Goal: Information Seeking & Learning: Learn about a topic

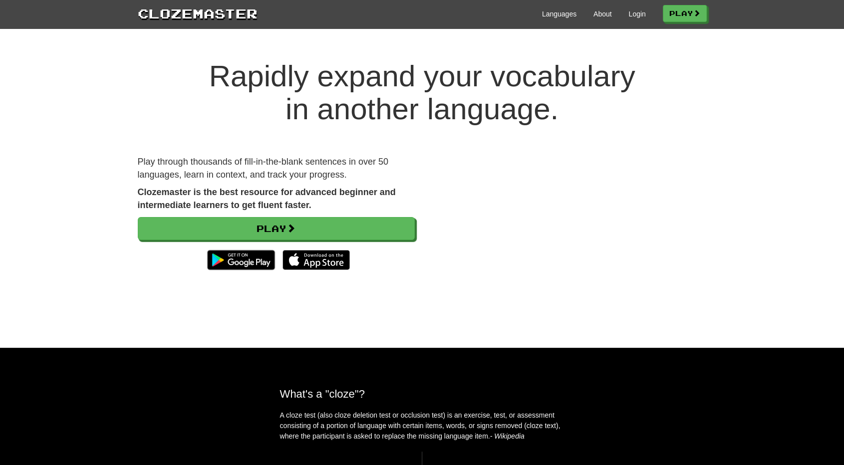
click at [634, 19] on div "Languages About Login Play" at bounding box center [481, 13] width 449 height 18
click at [634, 16] on link "Login" at bounding box center [636, 14] width 17 height 10
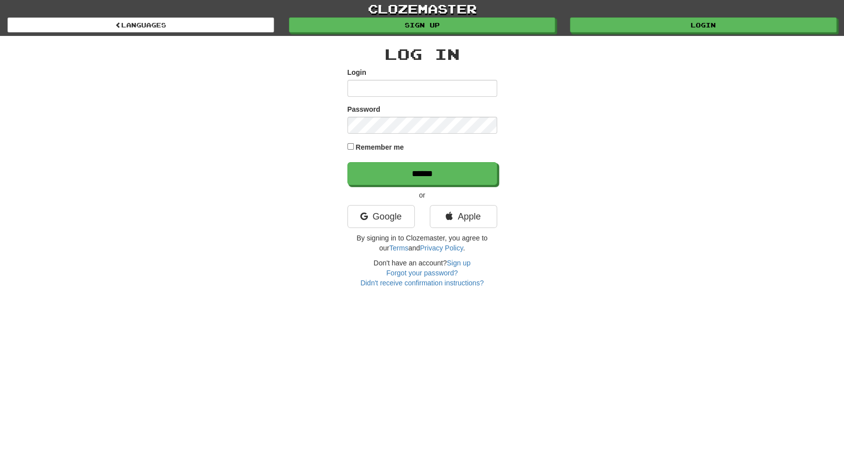
type input "*********"
click at [384, 146] on label "Remember me" at bounding box center [379, 147] width 48 height 10
click at [422, 172] on input "******" at bounding box center [423, 174] width 150 height 23
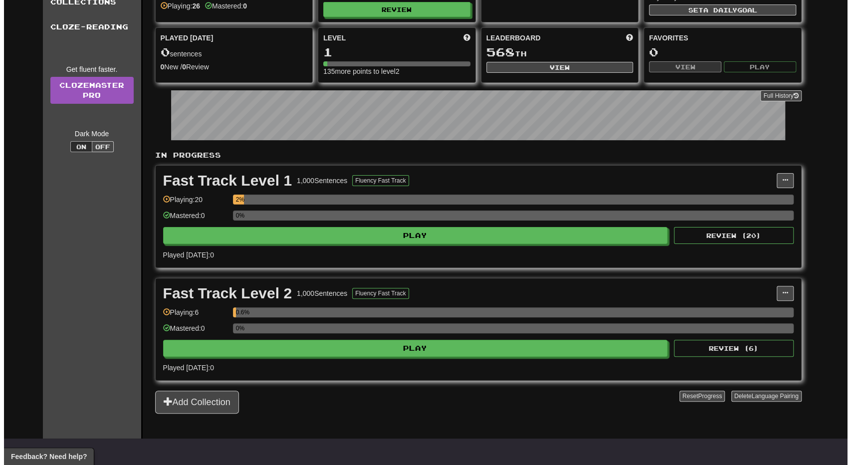
scroll to position [72, 0]
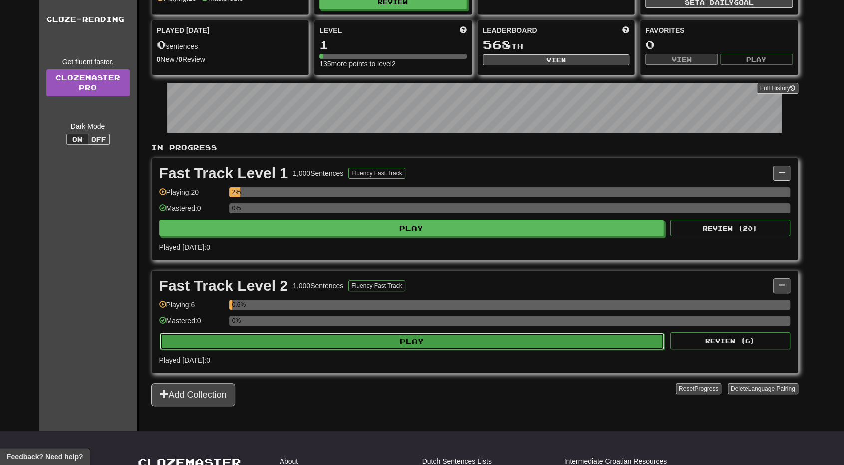
click at [397, 333] on button "Play" at bounding box center [412, 341] width 505 height 17
select select "**"
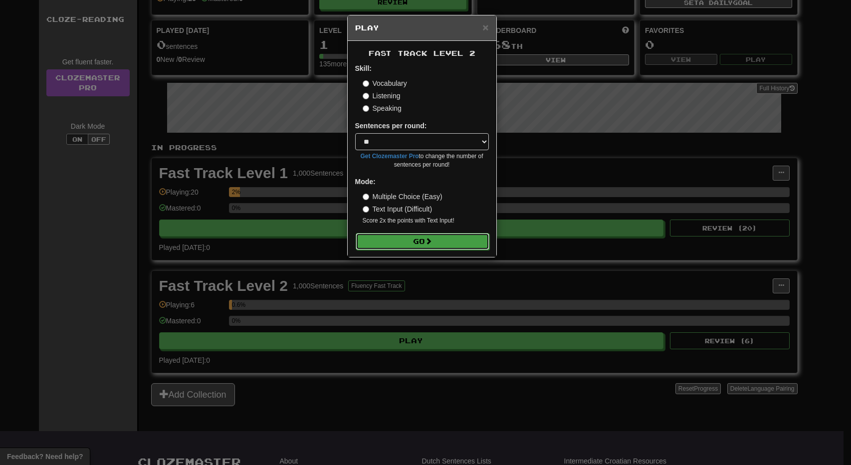
click at [442, 238] on button "Go" at bounding box center [423, 241] width 134 height 17
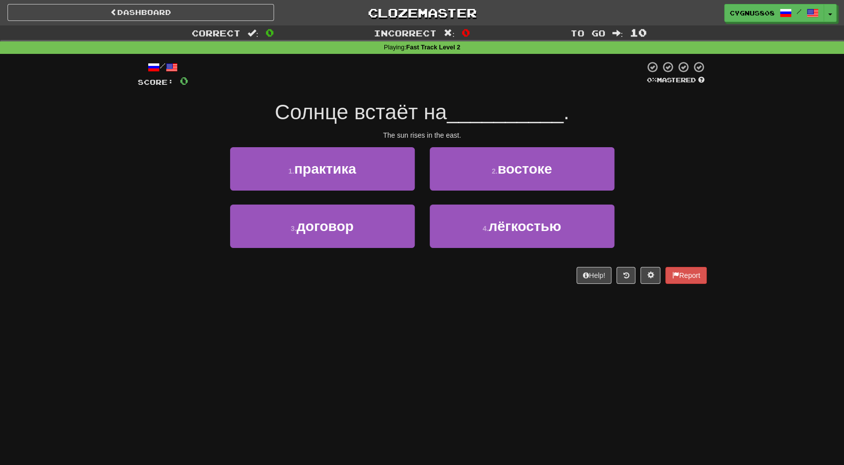
click at [360, 118] on span "Солнце встаёт на" at bounding box center [360, 111] width 172 height 23
click at [359, 117] on span "Солнце встаёт на" at bounding box center [360, 111] width 172 height 23
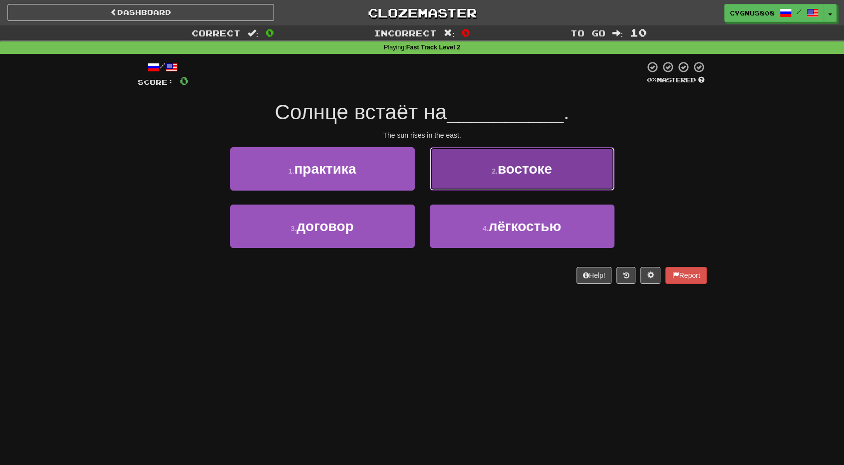
click at [540, 163] on span "востоке" at bounding box center [524, 168] width 54 height 15
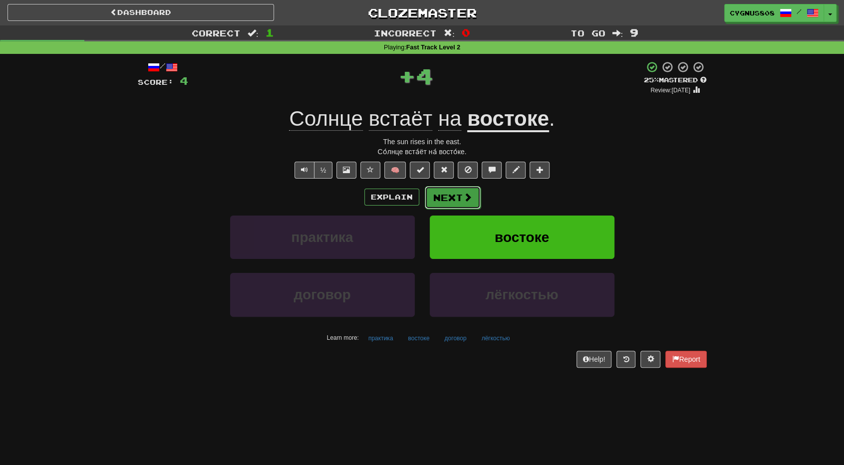
click at [442, 199] on button "Next" at bounding box center [453, 197] width 56 height 23
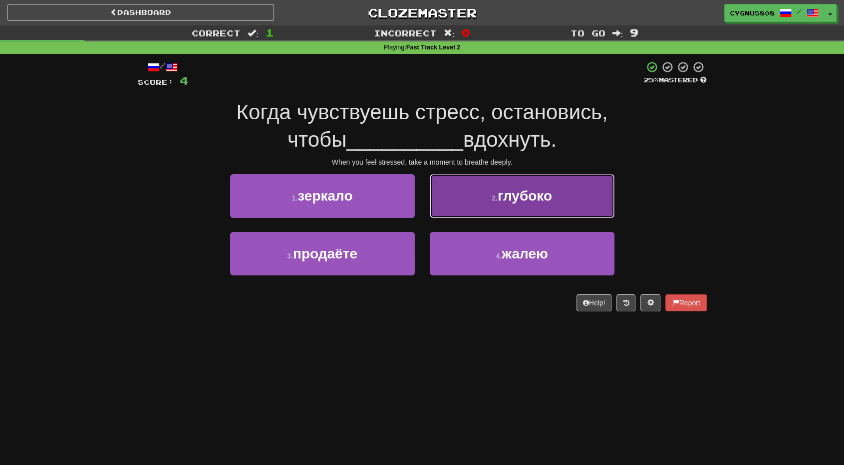
click at [516, 190] on span "глубоко" at bounding box center [524, 195] width 54 height 15
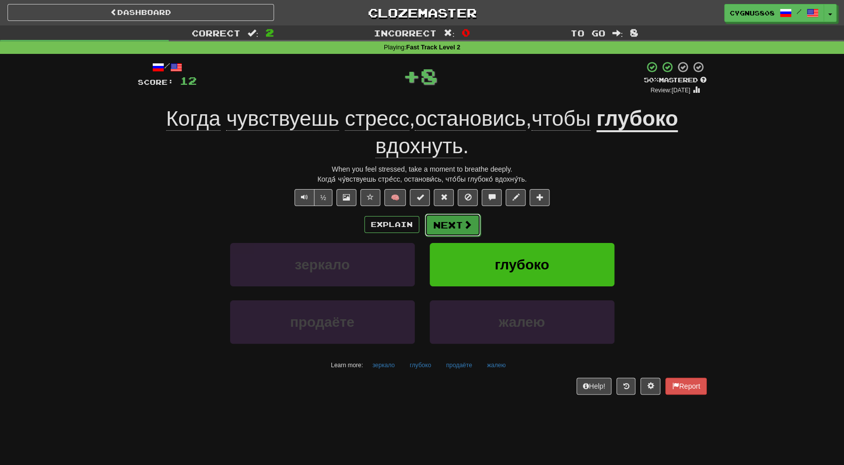
click at [447, 225] on button "Next" at bounding box center [453, 225] width 56 height 23
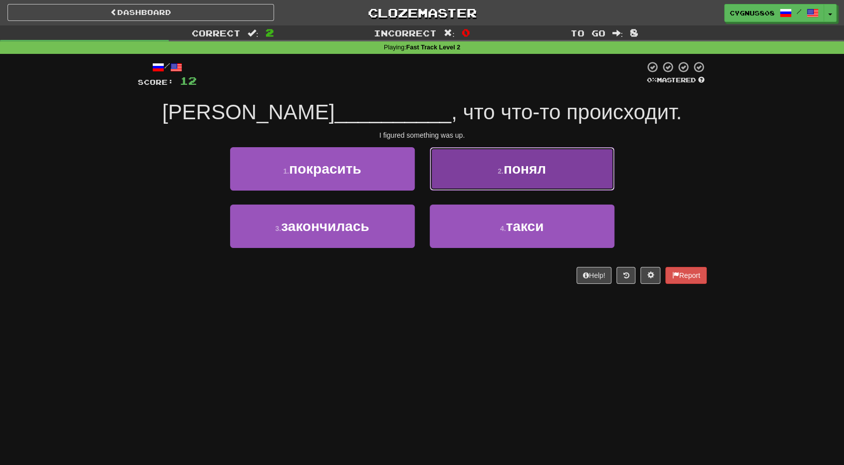
click at [509, 162] on span "понял" at bounding box center [524, 168] width 42 height 15
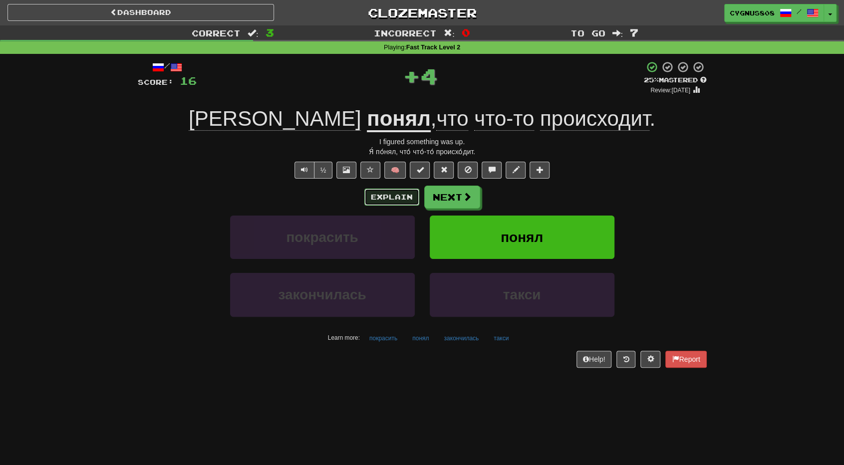
click at [391, 195] on button "Explain" at bounding box center [391, 197] width 55 height 17
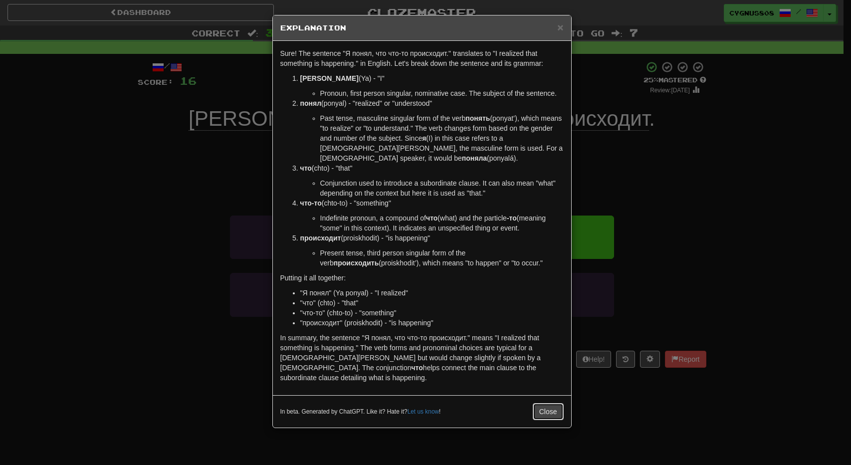
click at [556, 403] on button "Close" at bounding box center [548, 411] width 31 height 17
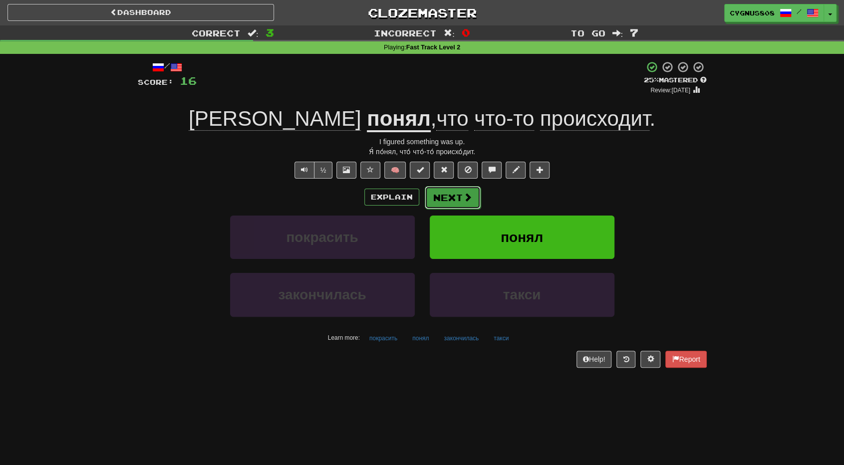
click at [460, 193] on button "Next" at bounding box center [453, 197] width 56 height 23
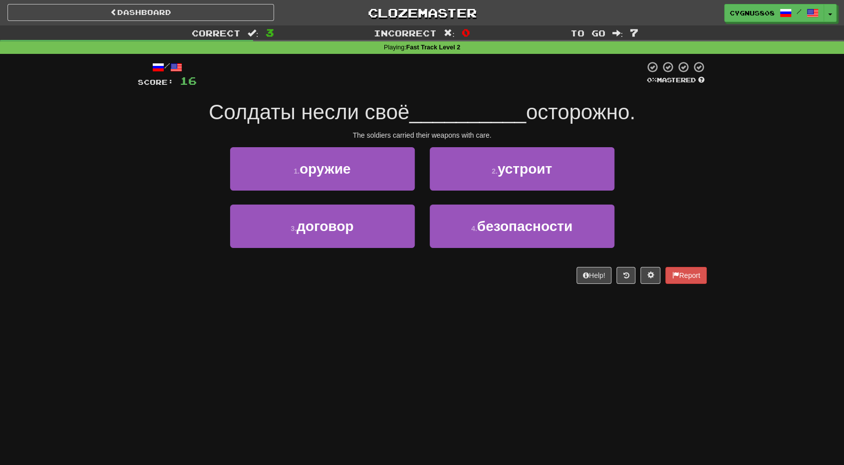
click at [503, 122] on span "__________" at bounding box center [467, 111] width 117 height 23
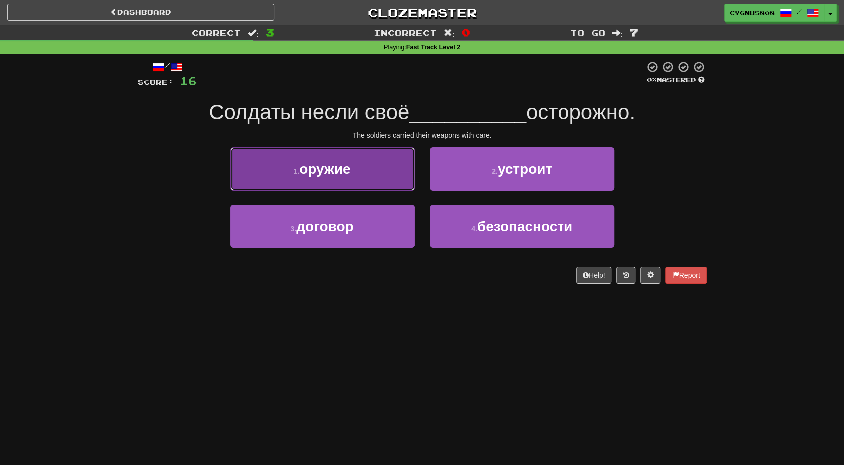
click at [342, 172] on span "оружие" at bounding box center [324, 168] width 51 height 15
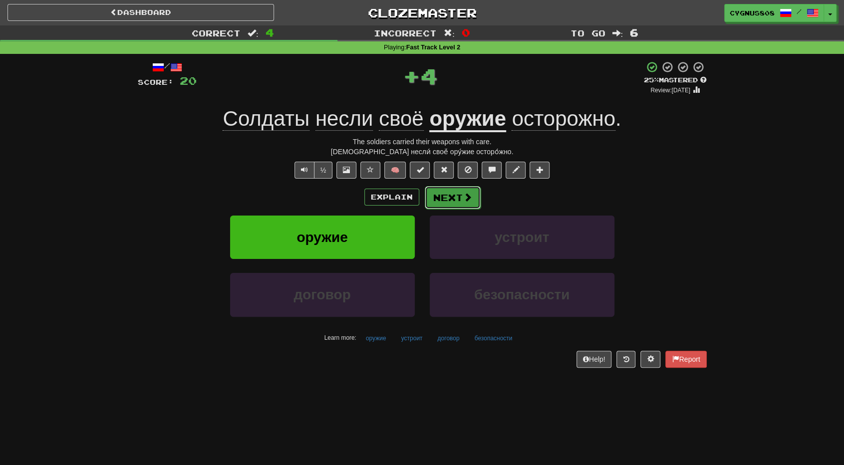
click at [446, 193] on button "Next" at bounding box center [453, 197] width 56 height 23
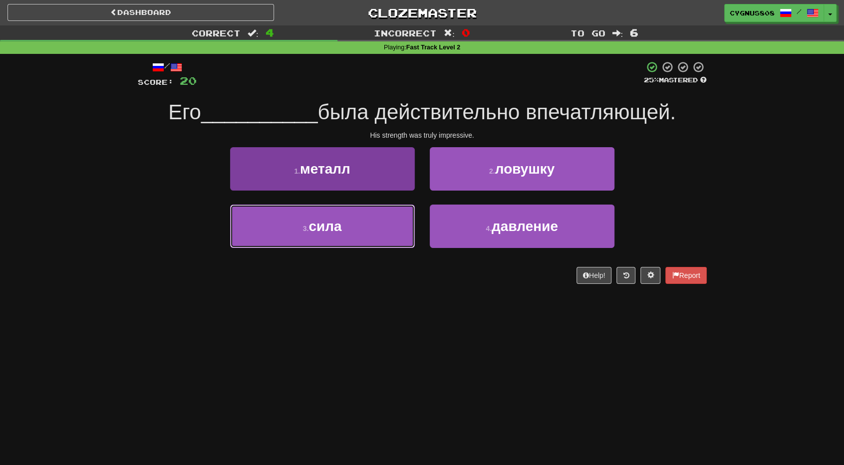
click at [342, 221] on button "3 . сила" at bounding box center [322, 226] width 185 height 43
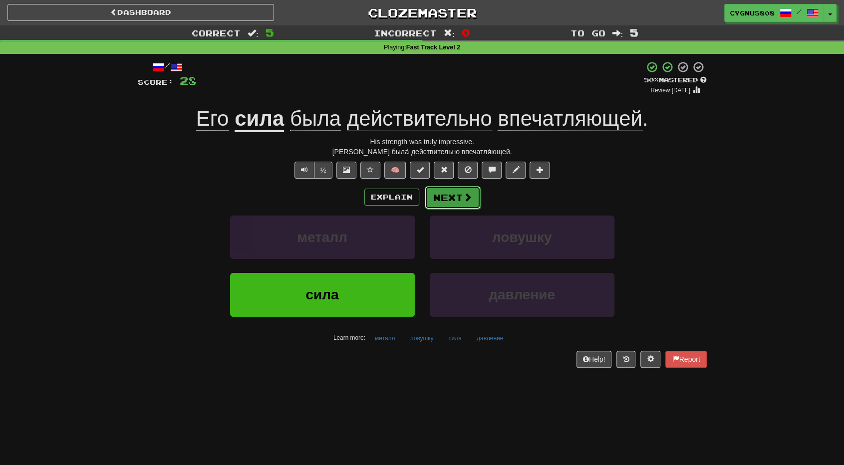
click at [445, 195] on button "Next" at bounding box center [453, 197] width 56 height 23
